Goal: Navigation & Orientation: Find specific page/section

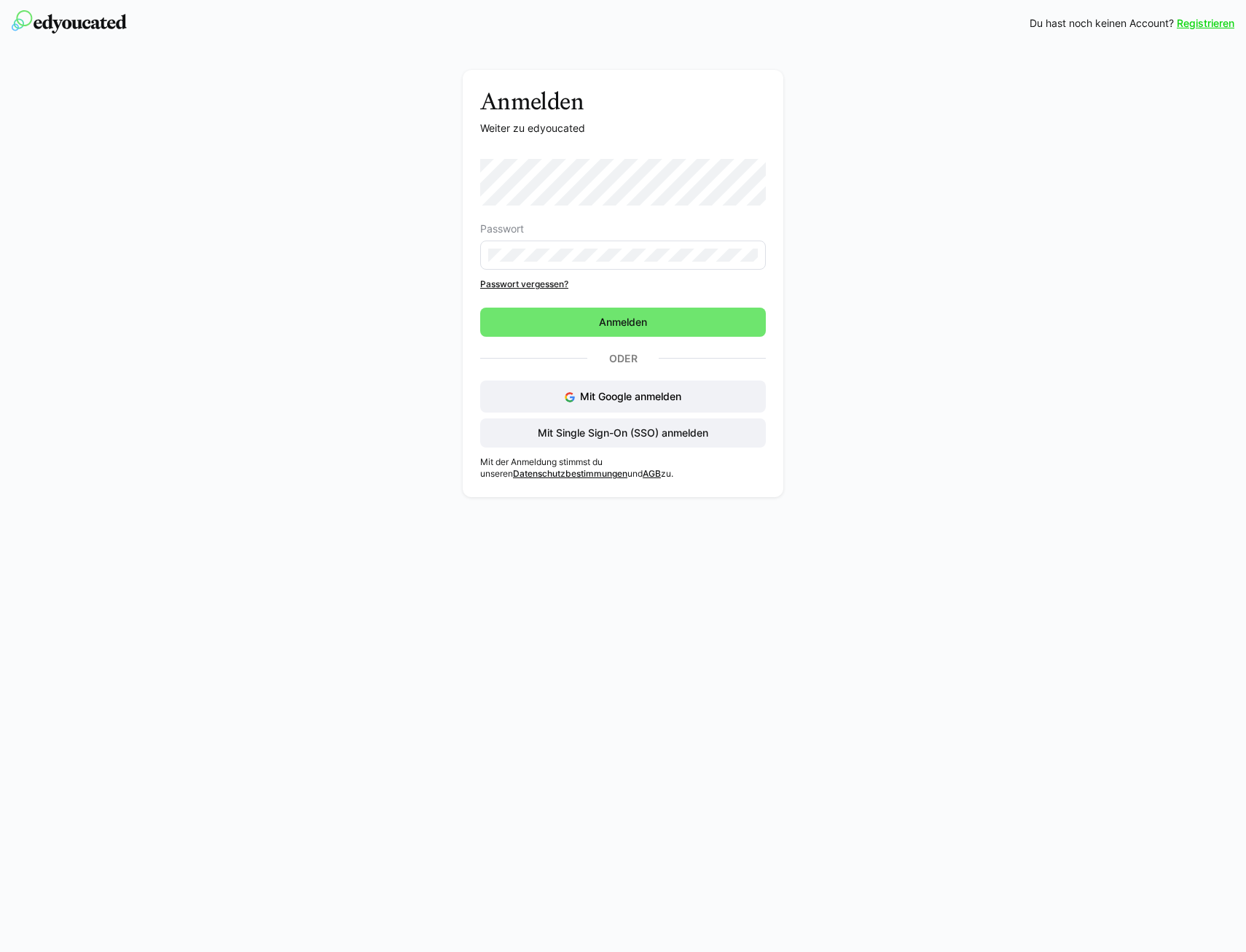
click at [617, 240] on eds-form-field "Passwort" at bounding box center [623, 246] width 286 height 46
click at [641, 262] on eds-input at bounding box center [623, 255] width 286 height 29
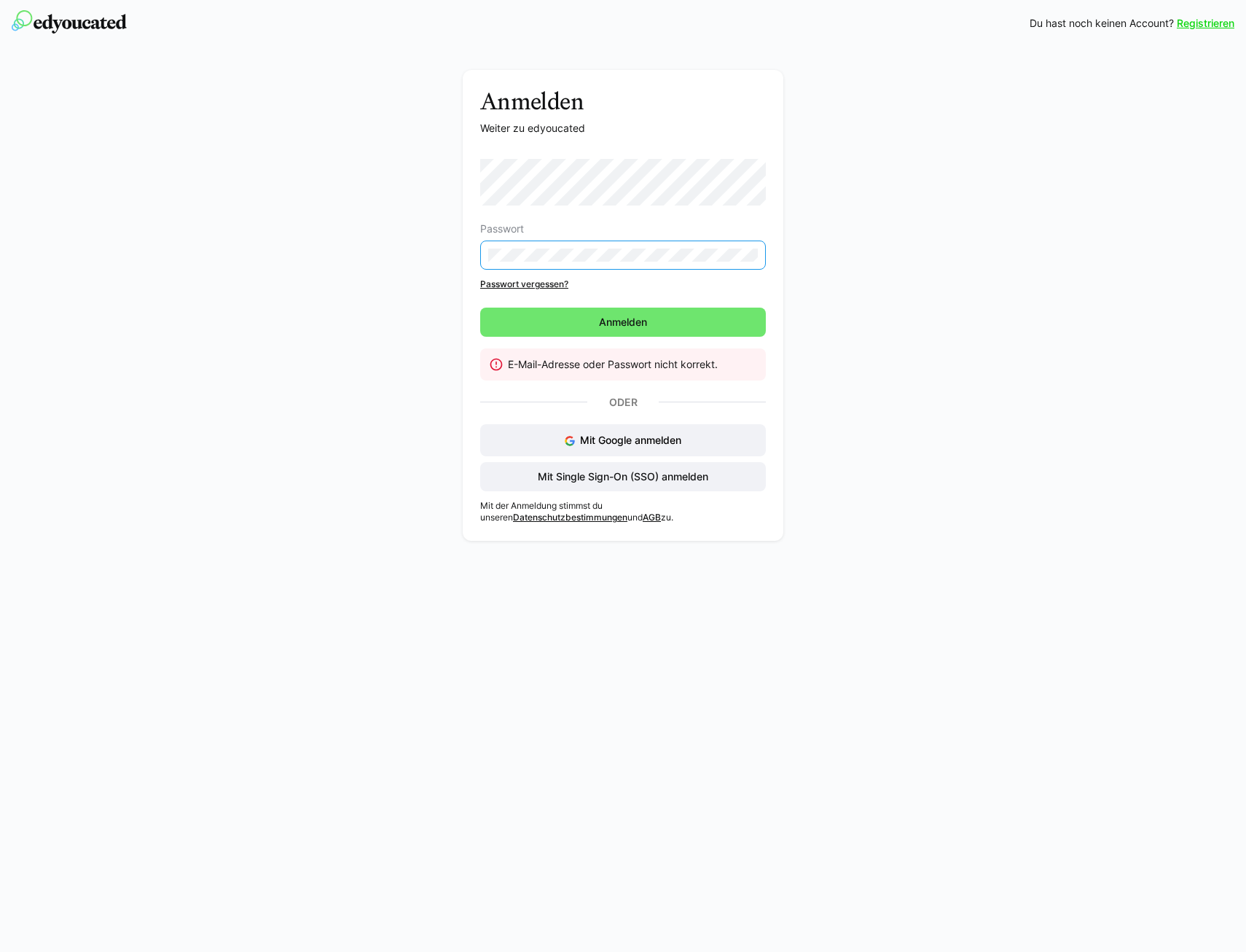
click at [392, 261] on div "Anmelden Weiter zu edyoucated Passwort Passwort vergessen? Anmelden E-Mail-Adre…" at bounding box center [623, 308] width 822 height 478
click at [666, 312] on span "Anmelden" at bounding box center [623, 322] width 286 height 29
click at [600, 324] on span "Anmelden" at bounding box center [623, 322] width 52 height 14
click at [529, 281] on link "Passwort vergessen?" at bounding box center [623, 284] width 286 height 12
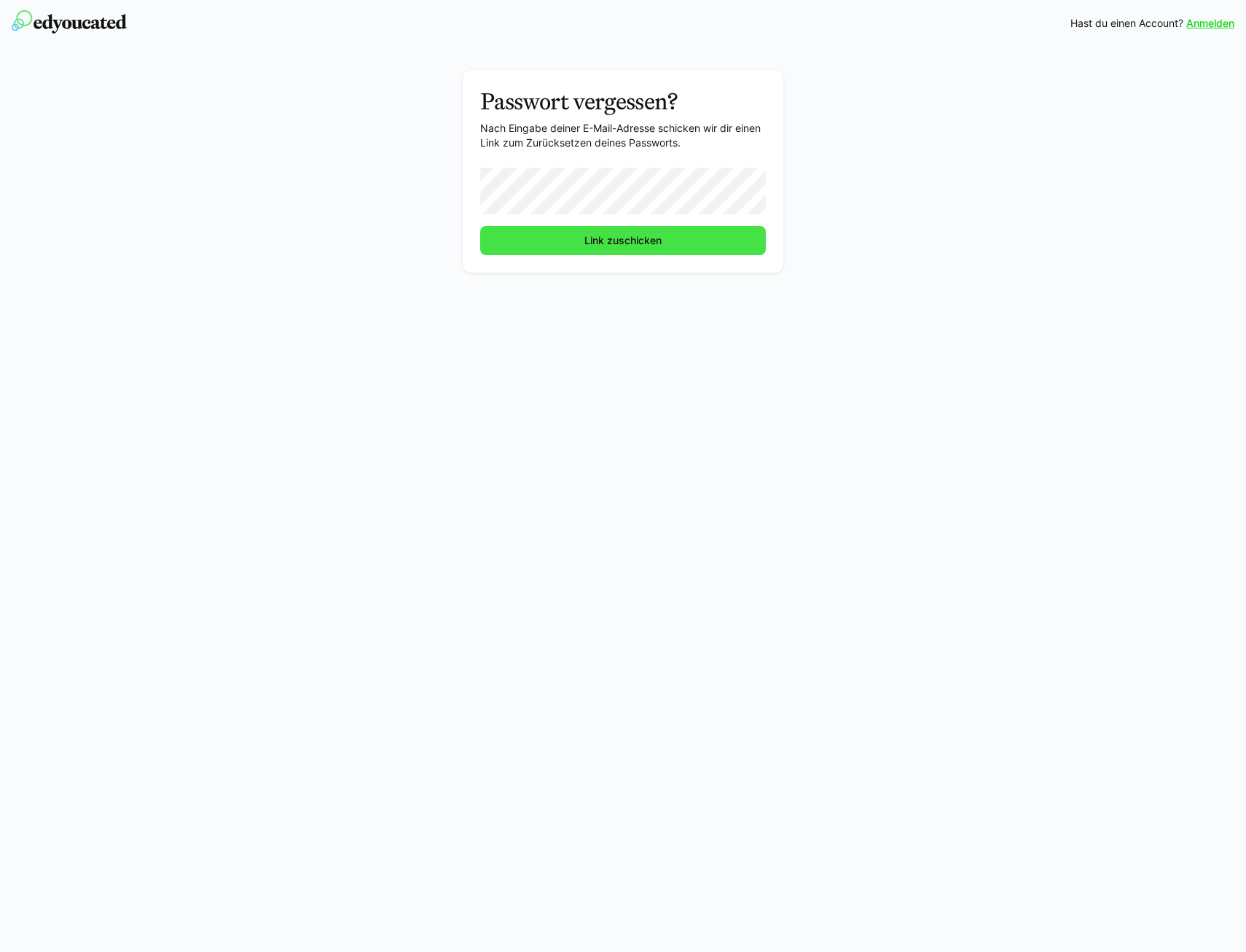
click at [619, 244] on span "Link zuschicken" at bounding box center [623, 240] width 81 height 14
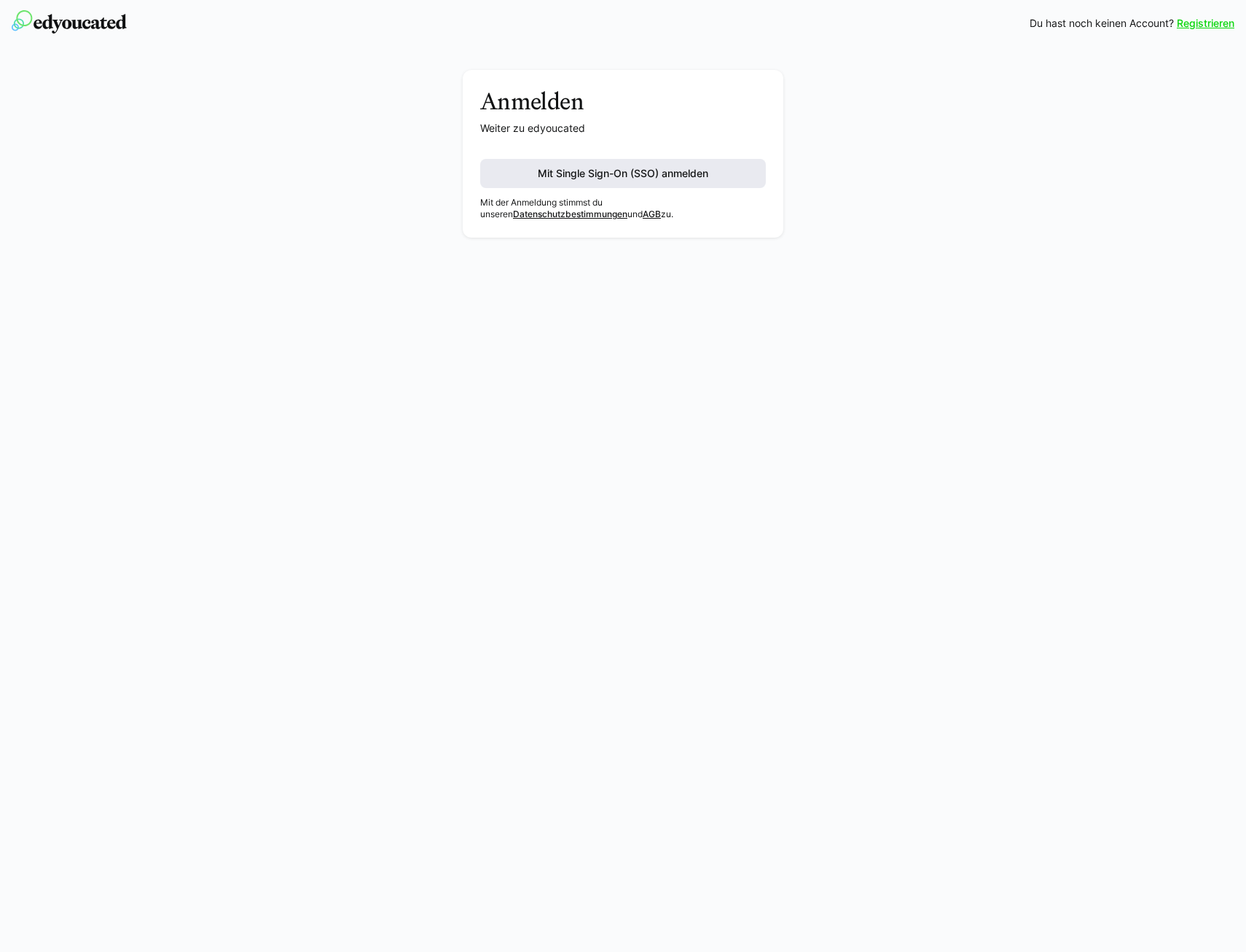
click at [735, 181] on span "Mit Single Sign-On (SSO) anmelden" at bounding box center [623, 173] width 286 height 29
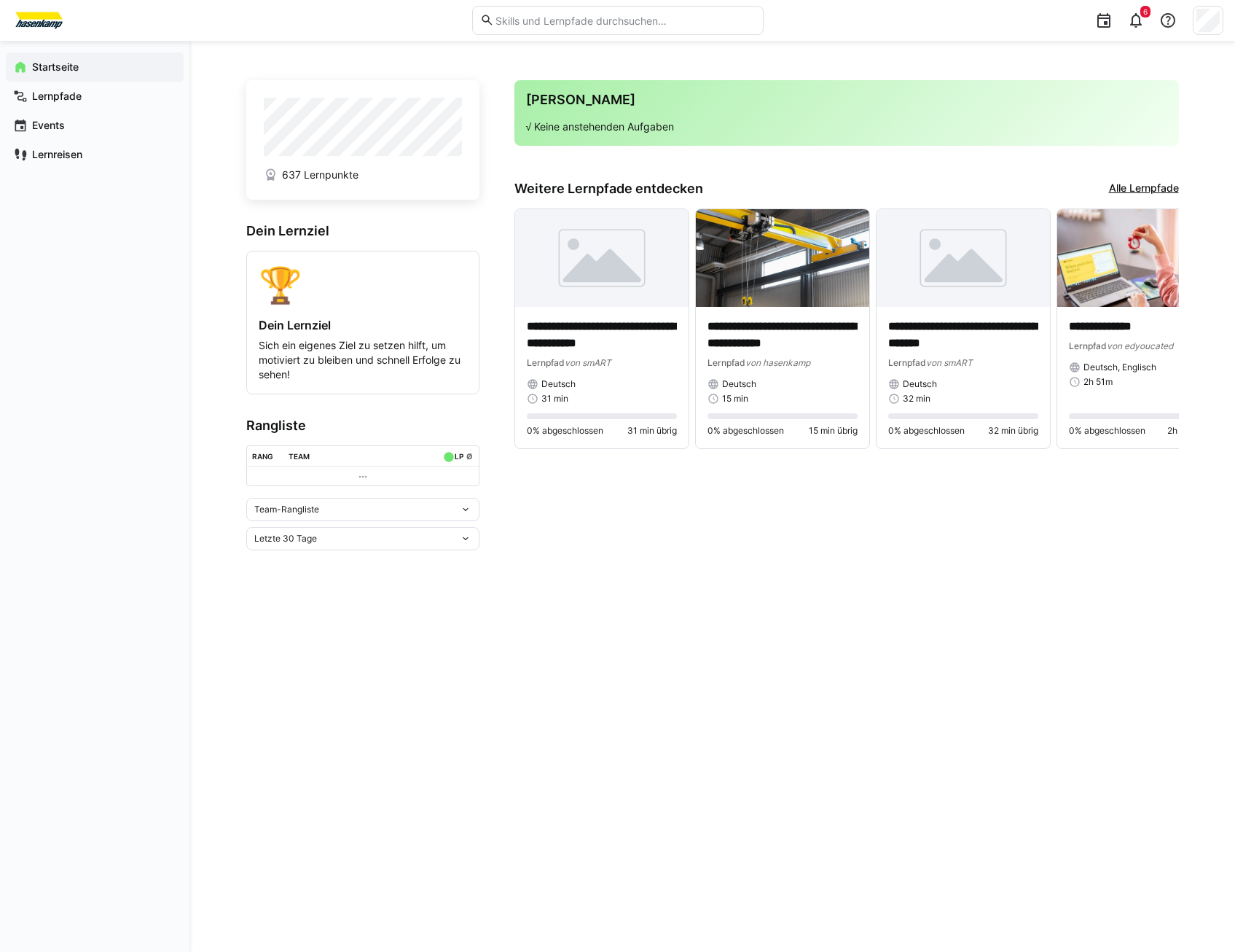
click at [1141, 188] on link "Alle Lernpfade" at bounding box center [1143, 188] width 70 height 16
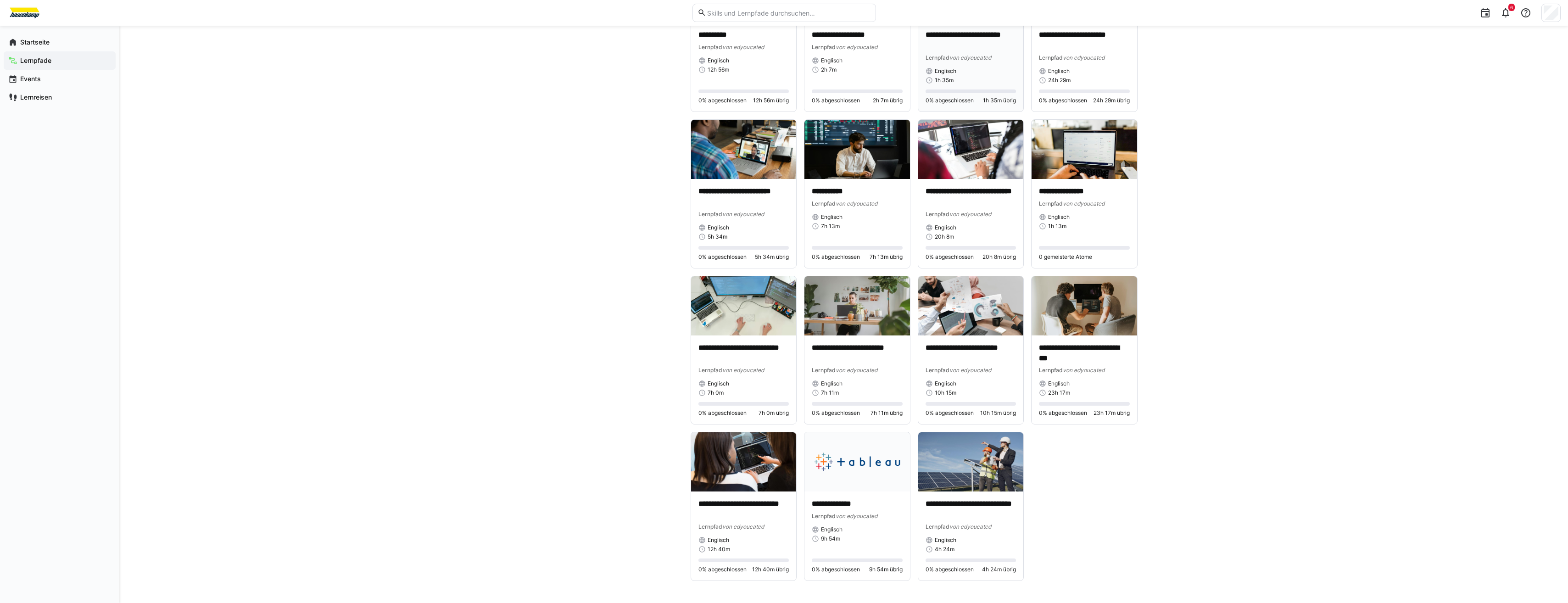
scroll to position [4501, 0]
